Goal: Task Accomplishment & Management: Complete application form

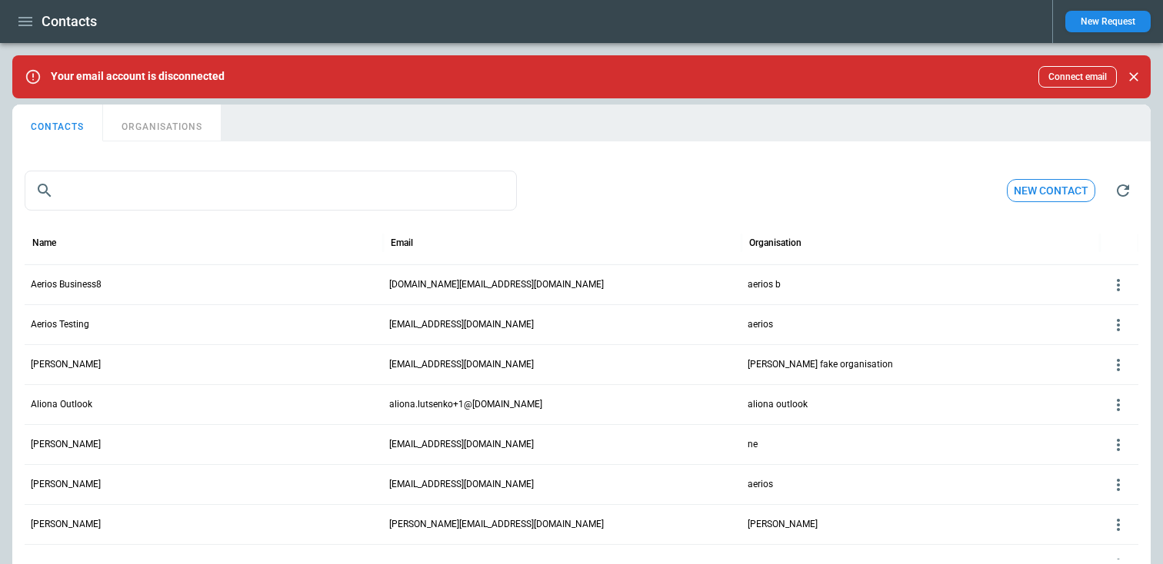
click at [174, 124] on button "ORGANISATIONS" at bounding box center [162, 123] width 118 height 37
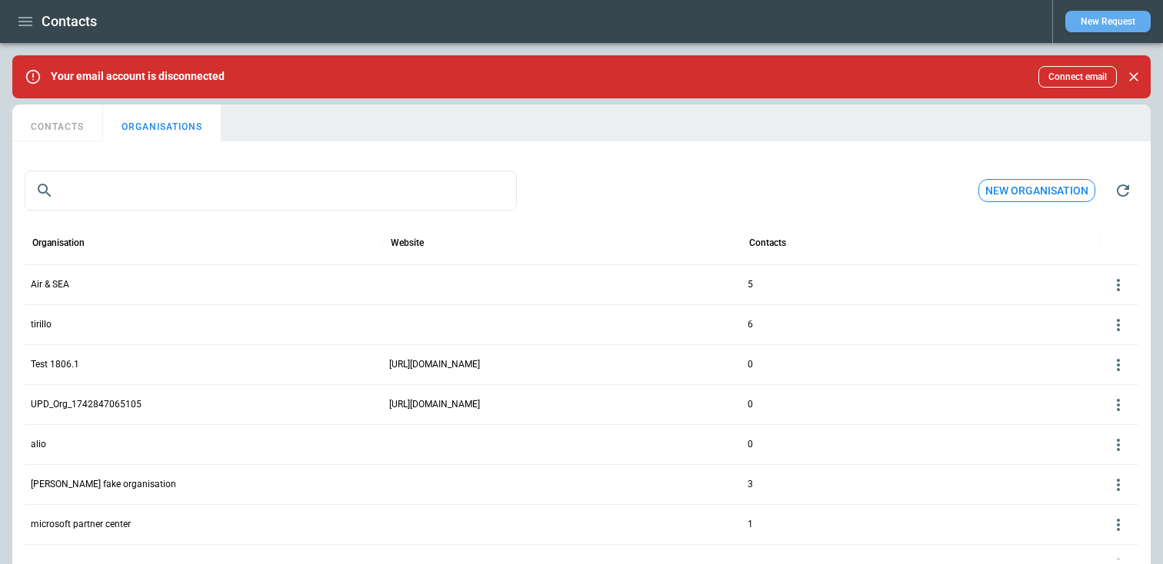
click at [1106, 18] on button "New Request" at bounding box center [1107, 22] width 85 height 22
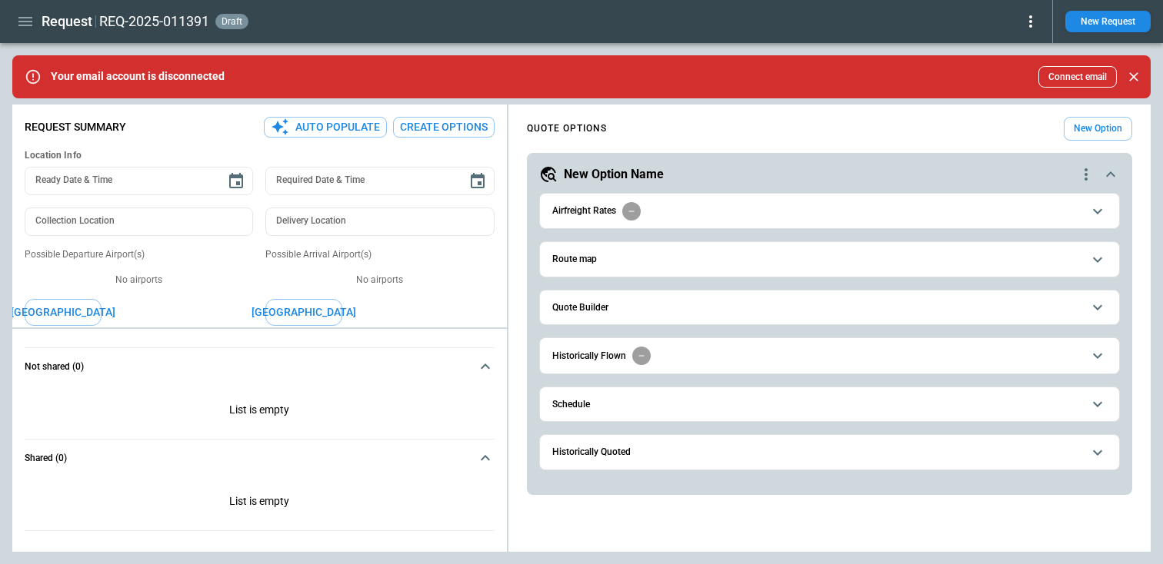
type textarea "*"
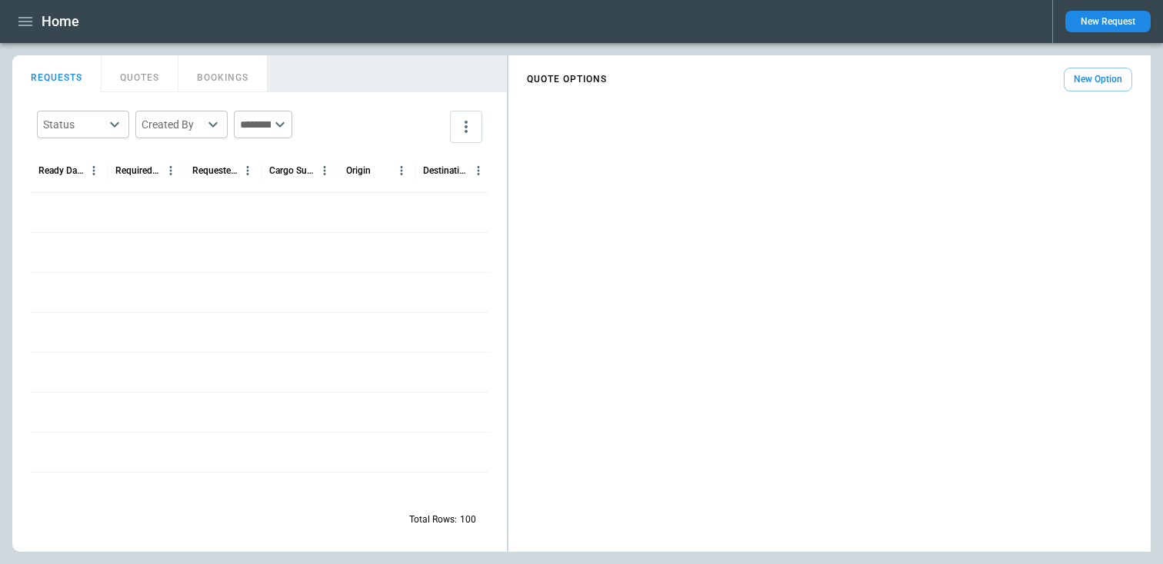
click at [1092, 20] on button "New Request" at bounding box center [1107, 22] width 85 height 22
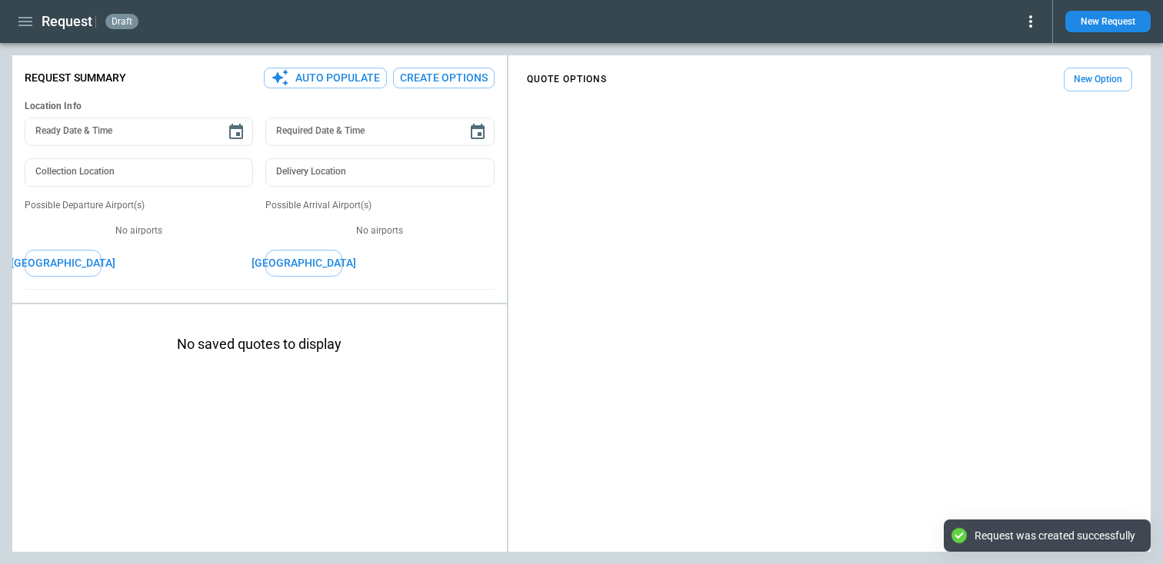
type textarea "*"
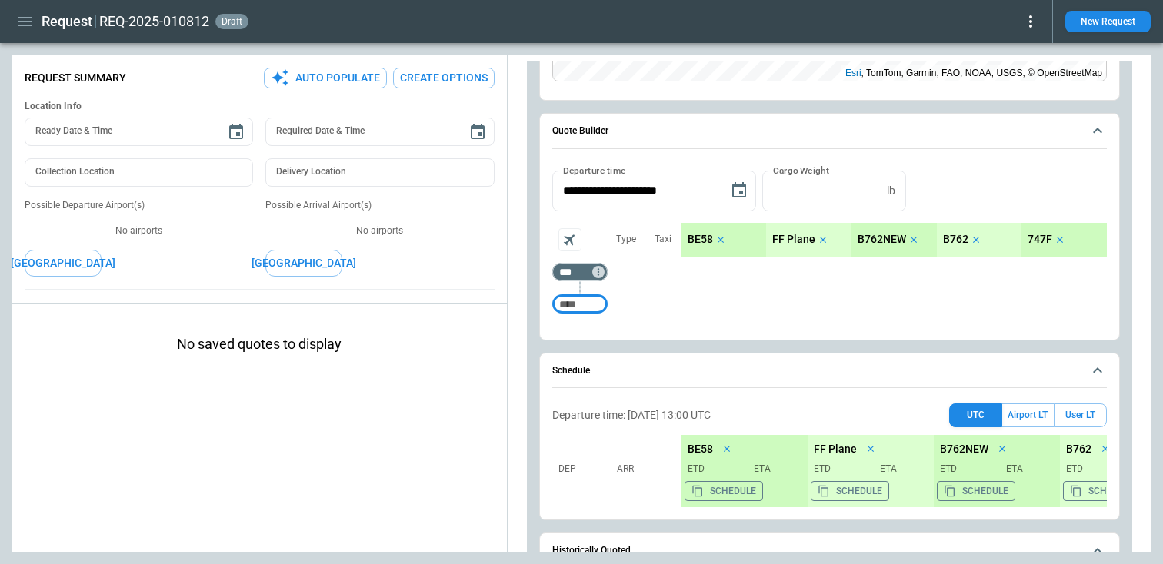
scroll to position [410, 0]
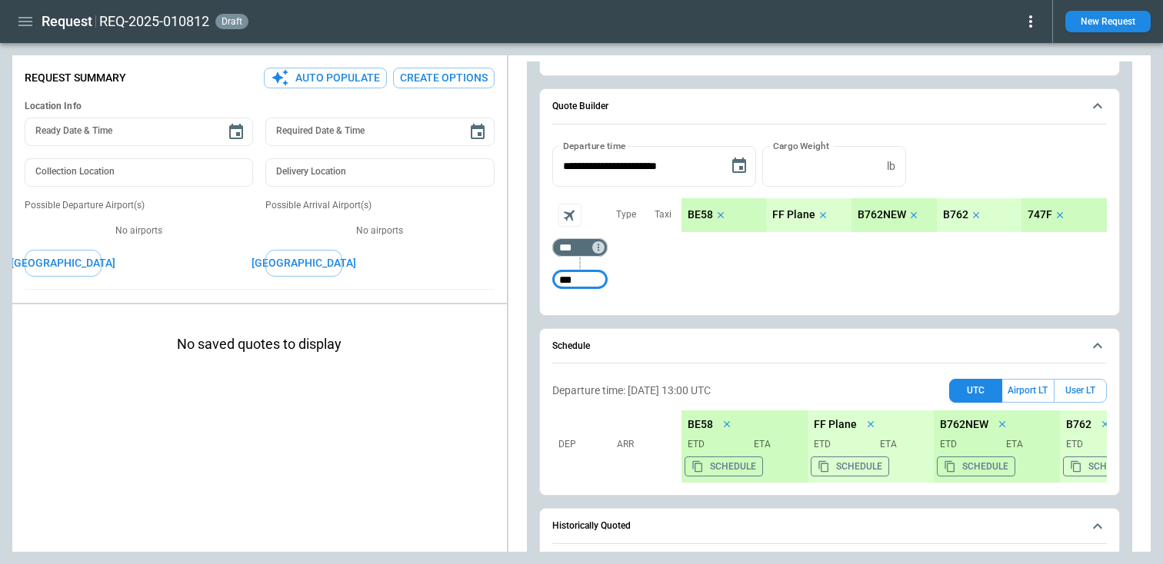
type input "***"
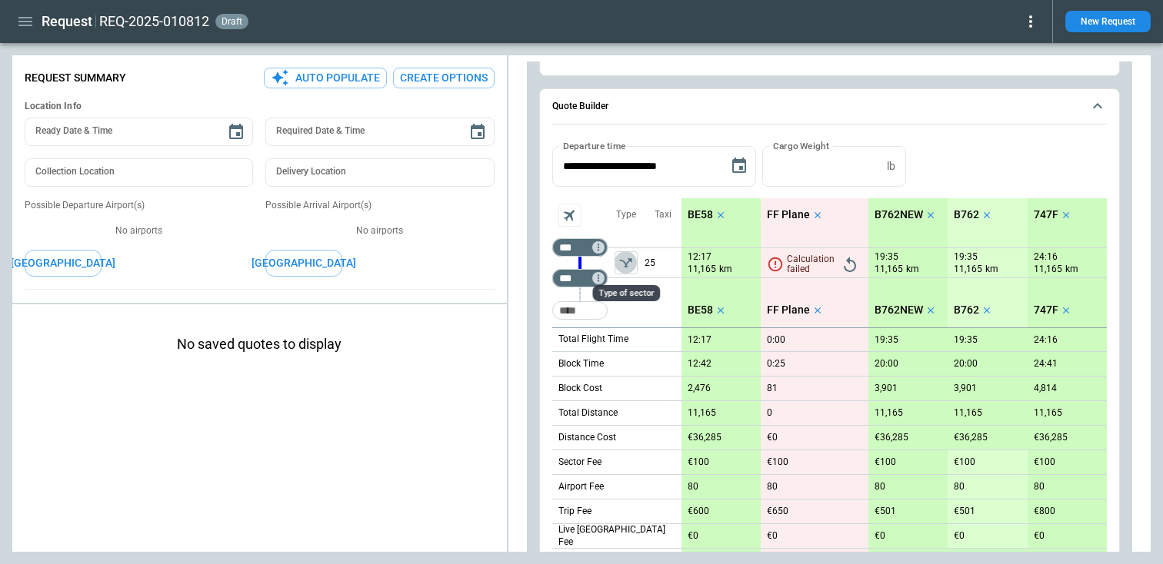
click at [626, 268] on icon "left aligned" at bounding box center [625, 262] width 15 height 15
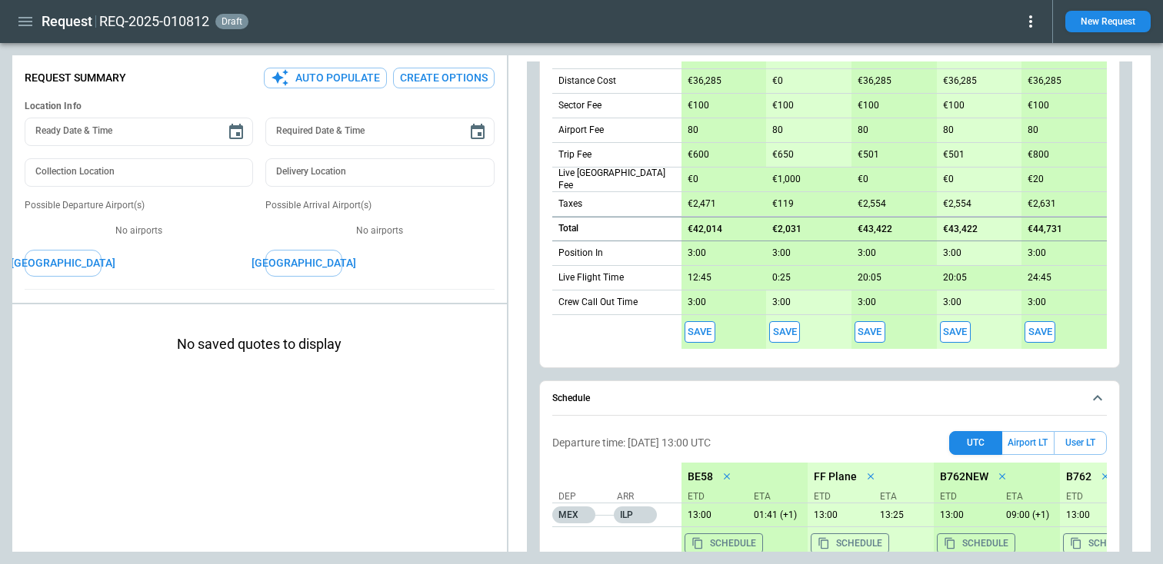
scroll to position [978, 0]
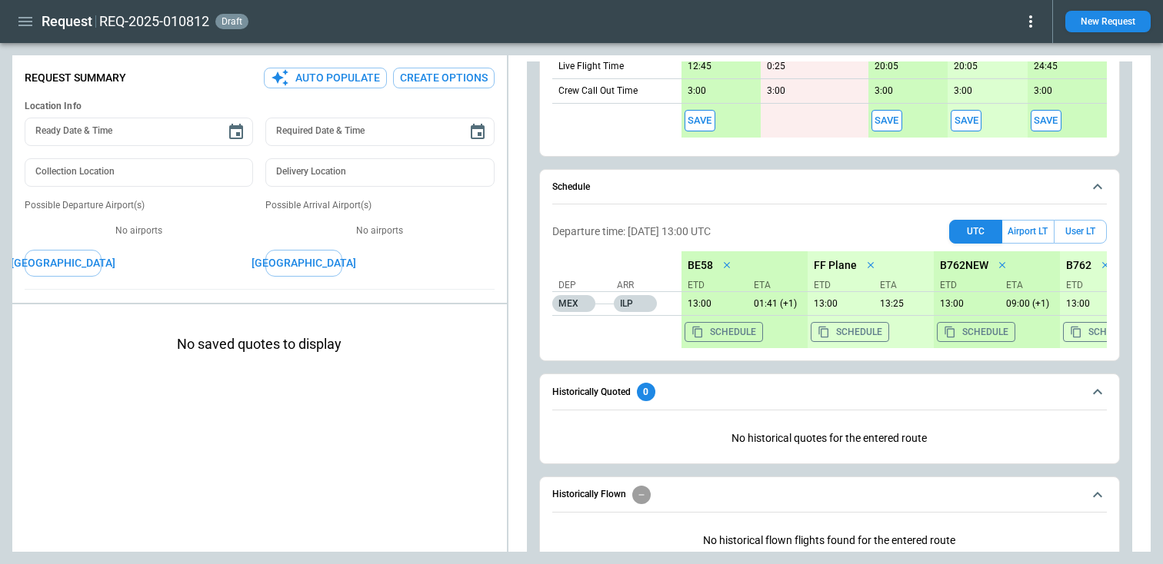
click at [694, 124] on button "Save" at bounding box center [699, 121] width 31 height 22
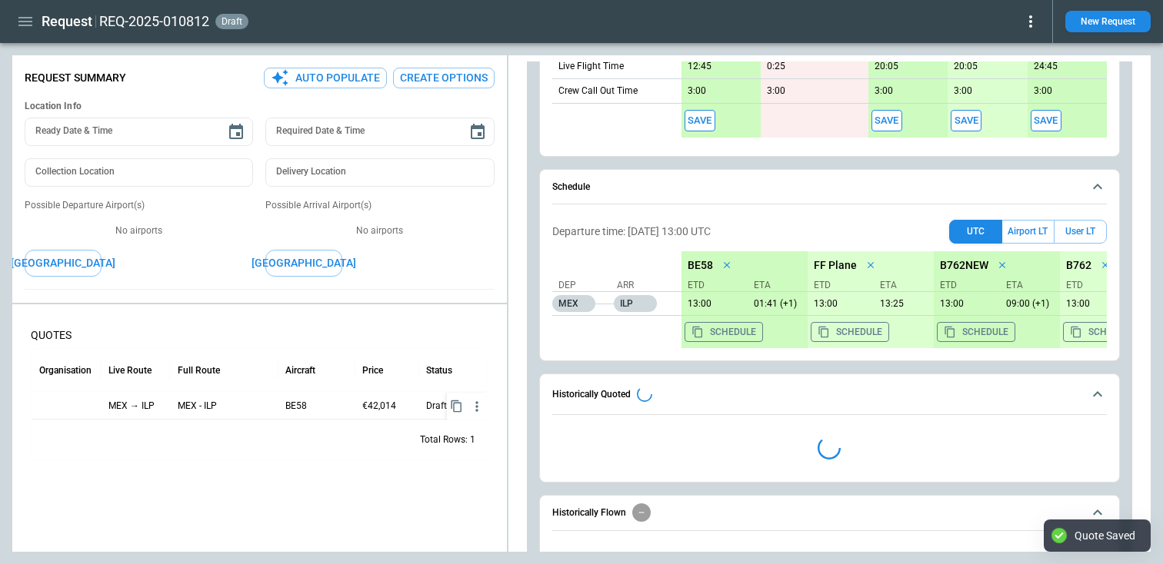
type textarea "*"
